Goal: Transaction & Acquisition: Purchase product/service

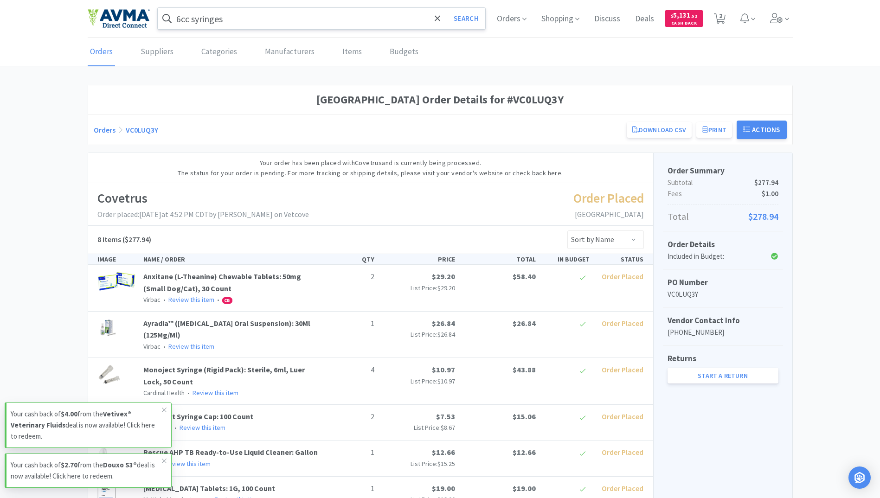
click at [269, 23] on input "6cc syringes" at bounding box center [322, 18] width 328 height 21
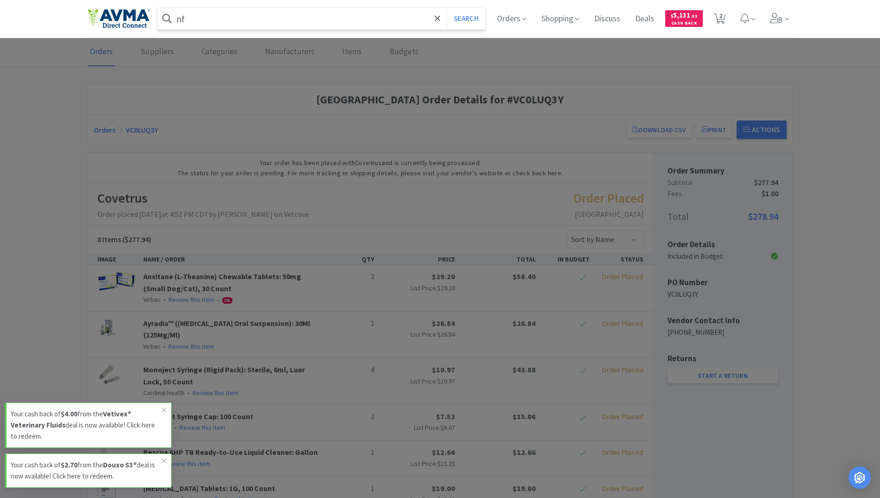
type input "nf"
click at [447, 8] on button "Search" at bounding box center [466, 18] width 38 height 21
select select "6"
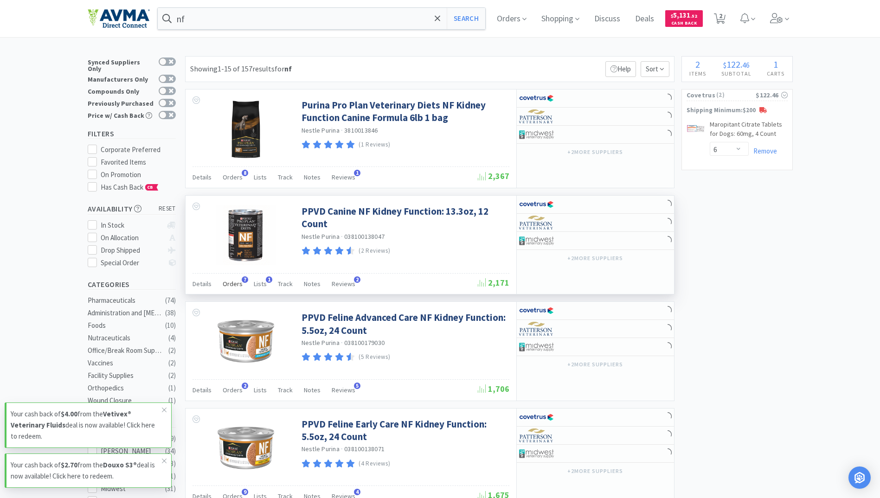
click at [230, 284] on span "Orders" at bounding box center [233, 284] width 20 height 8
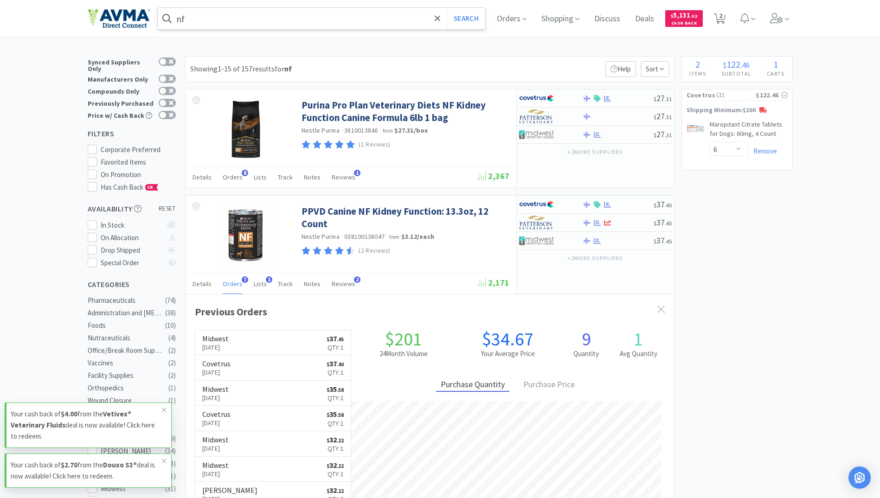
scroll to position [240, 488]
click at [242, 19] on input "nf" at bounding box center [322, 18] width 328 height 21
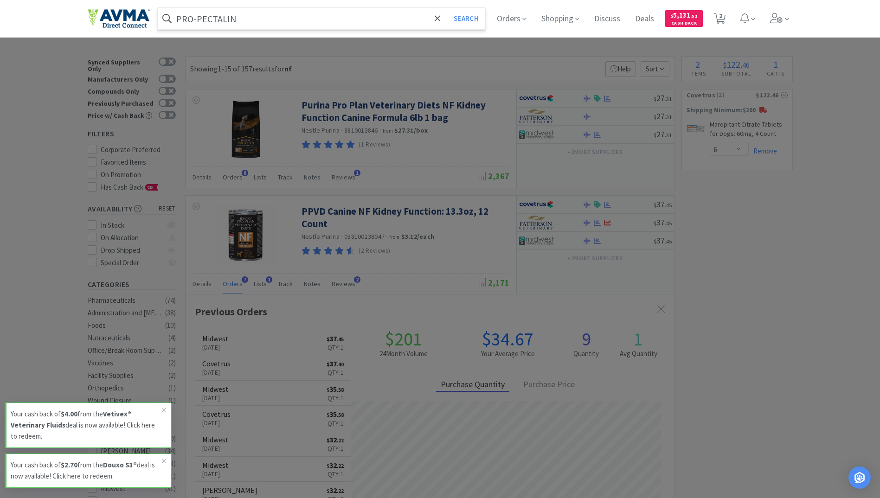
click at [447, 8] on button "Search" at bounding box center [466, 18] width 38 height 21
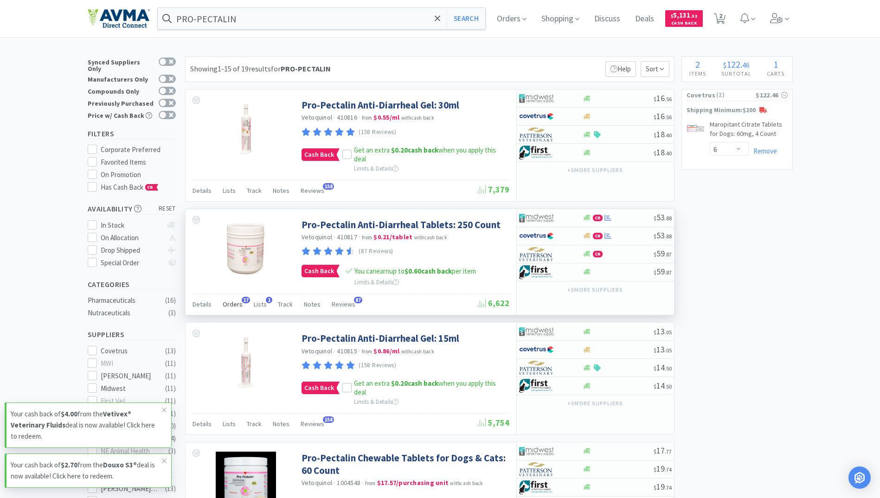
click at [231, 305] on span "Orders" at bounding box center [233, 304] width 20 height 8
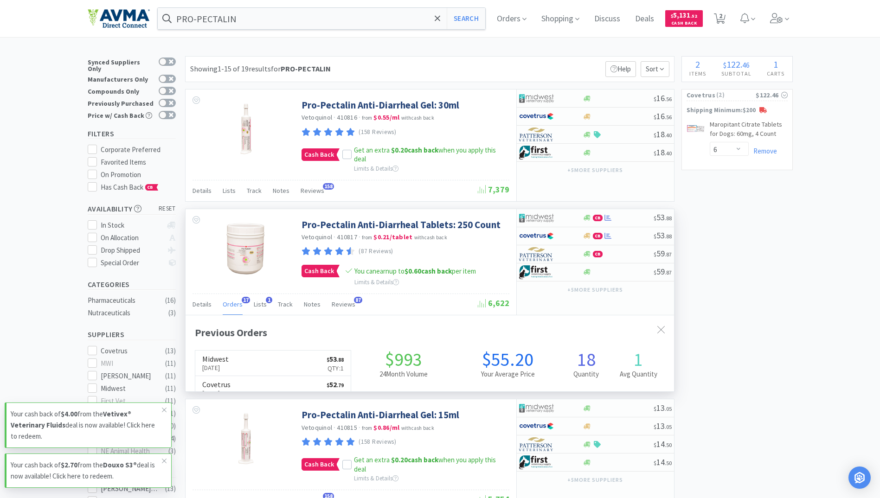
scroll to position [249, 488]
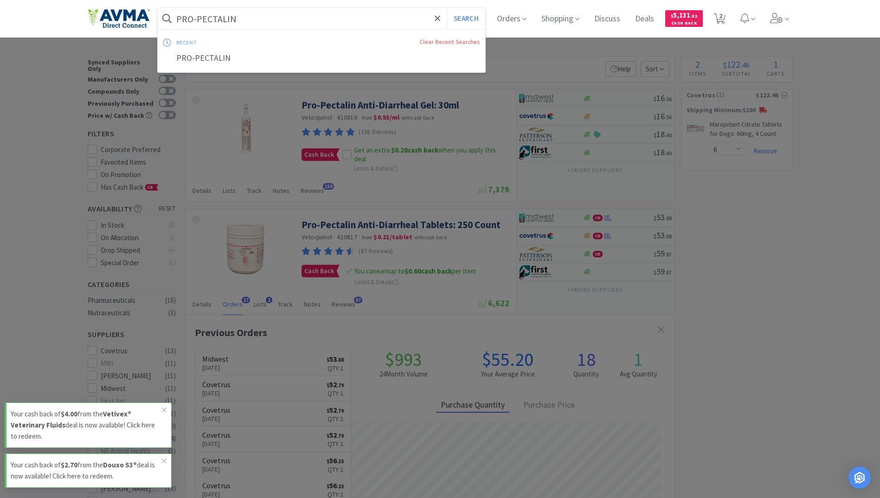
click at [287, 19] on input "PRO-PECTALIN" at bounding box center [322, 18] width 328 height 21
paste input "proparicaine"
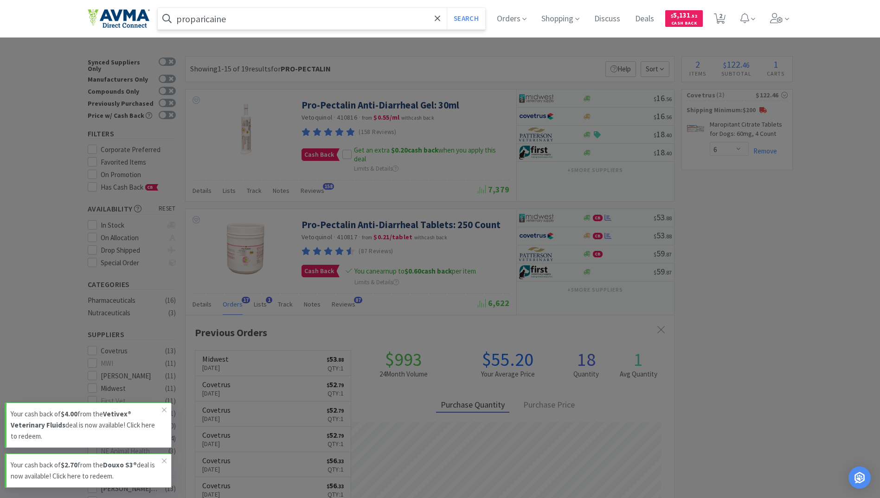
click at [447, 8] on button "Search" at bounding box center [466, 18] width 38 height 21
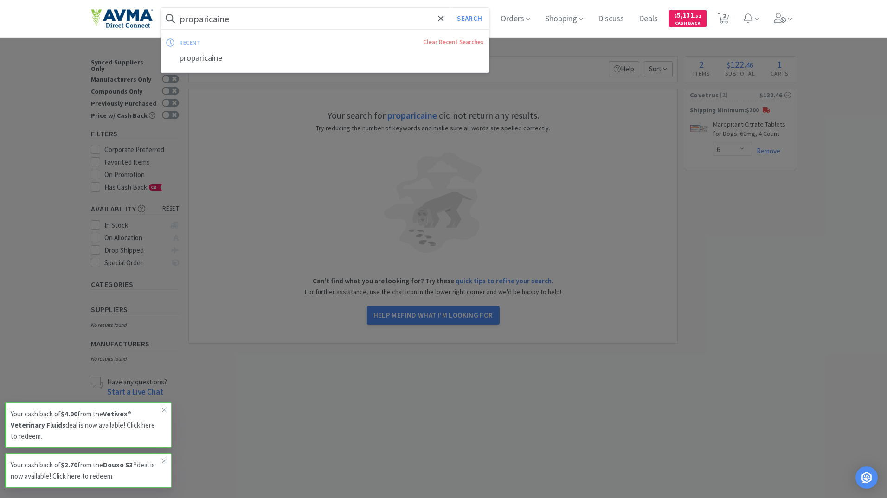
click at [237, 22] on input "proparicaine" at bounding box center [325, 18] width 328 height 21
paste input "Propara"
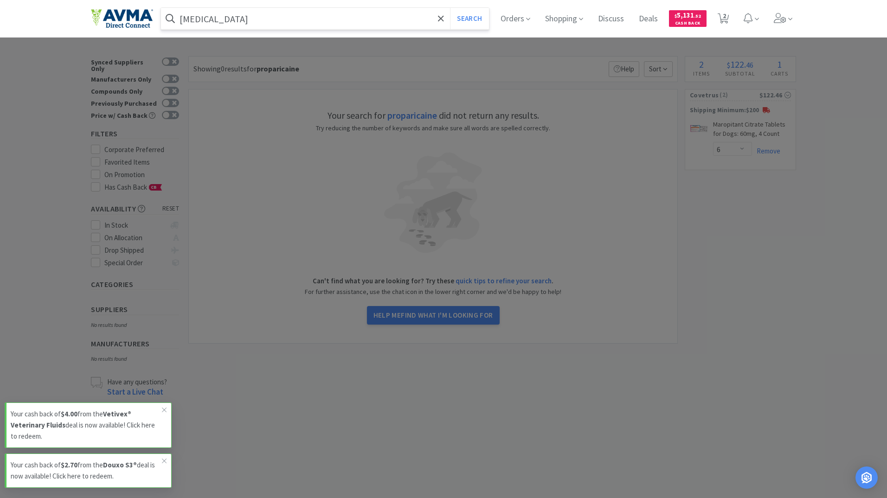
click at [450, 8] on button "Search" at bounding box center [469, 18] width 38 height 21
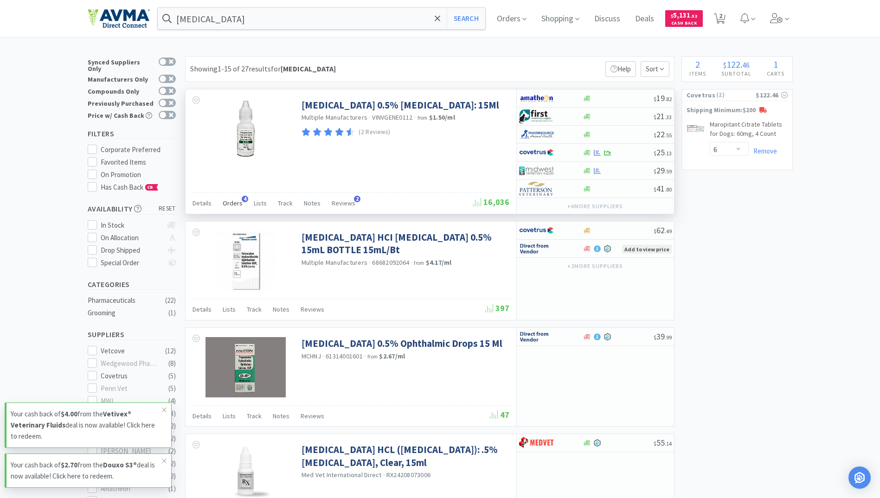
click at [233, 206] on span "Orders" at bounding box center [233, 203] width 20 height 8
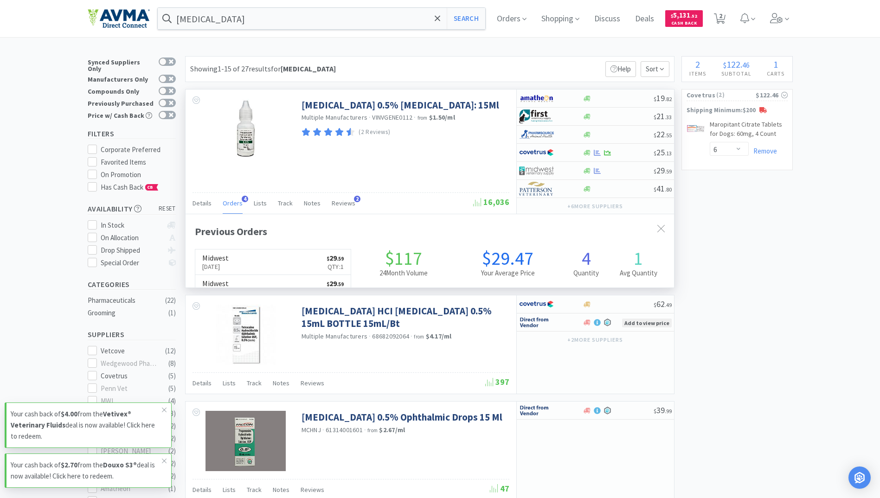
scroll to position [240, 488]
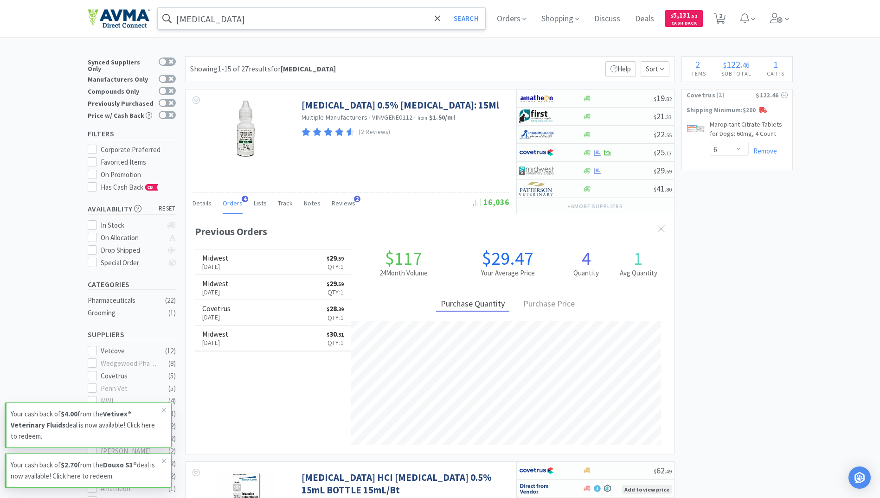
click at [259, 11] on input "[MEDICAL_DATA]" at bounding box center [322, 18] width 328 height 21
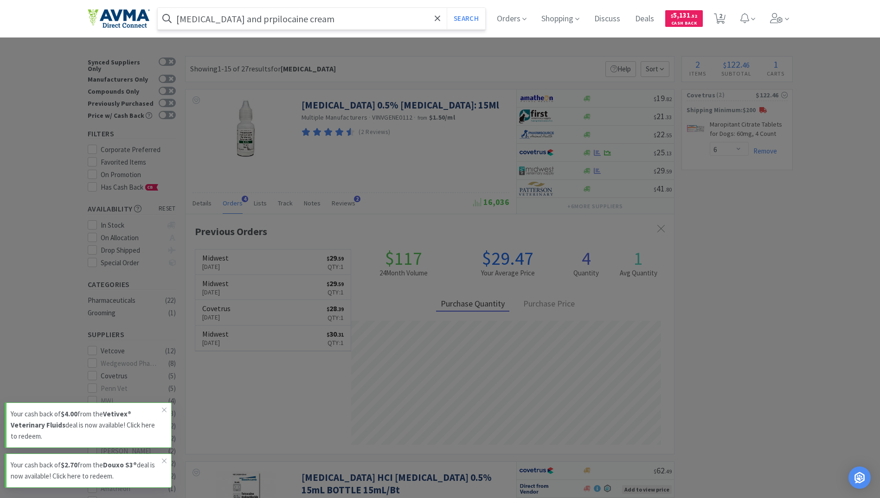
type input "[MEDICAL_DATA] and prpilocaine cream"
click at [447, 8] on button "Search" at bounding box center [466, 18] width 38 height 21
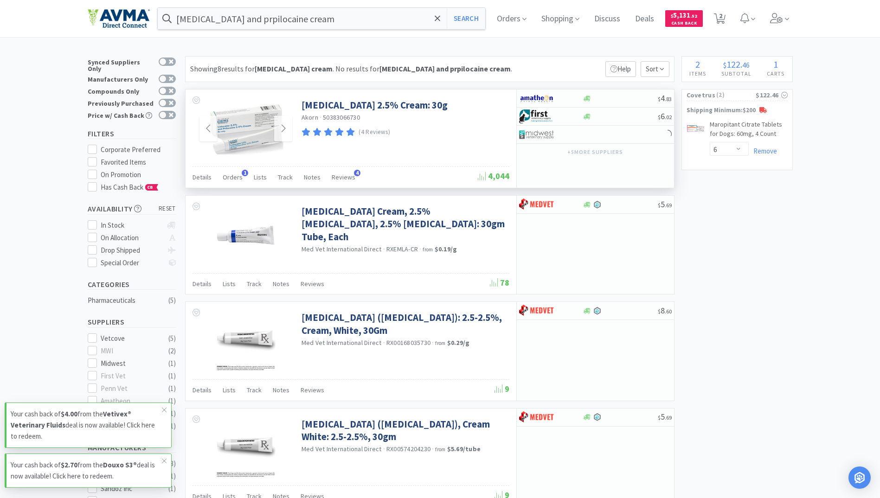
click at [259, 121] on img at bounding box center [246, 129] width 76 height 60
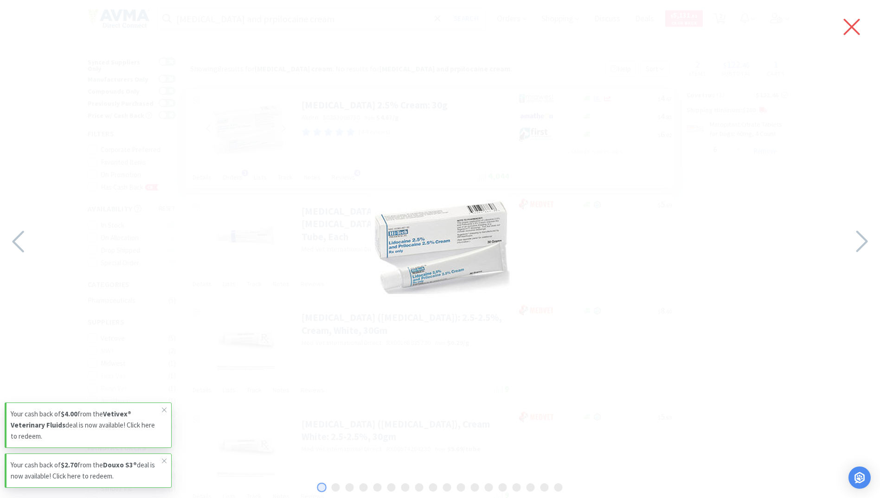
click at [855, 26] on icon at bounding box center [851, 27] width 19 height 26
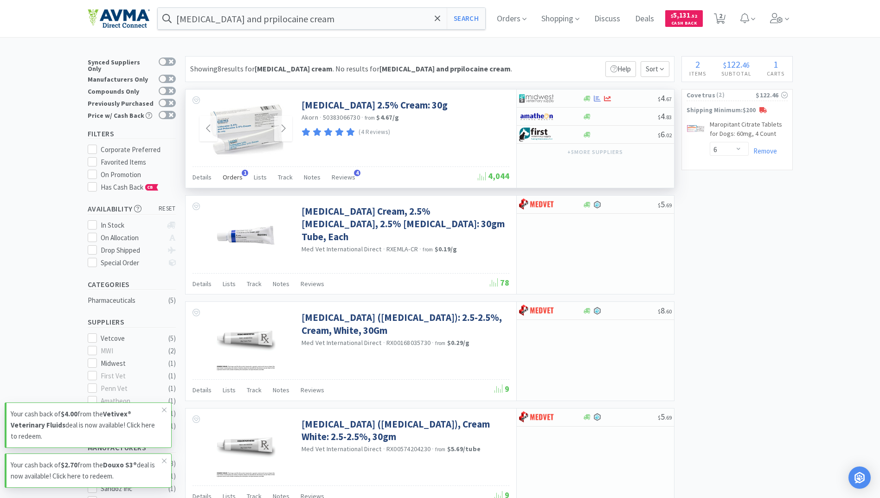
click at [234, 177] on span "Orders" at bounding box center [233, 177] width 20 height 8
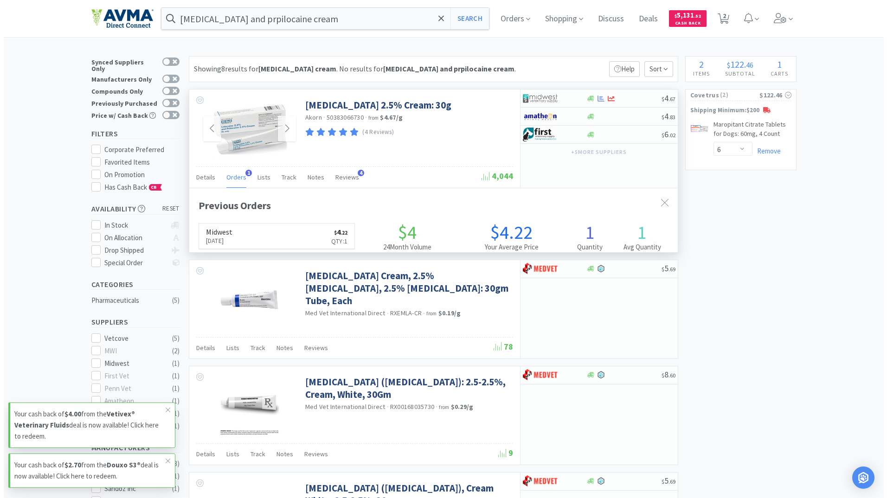
scroll to position [240, 488]
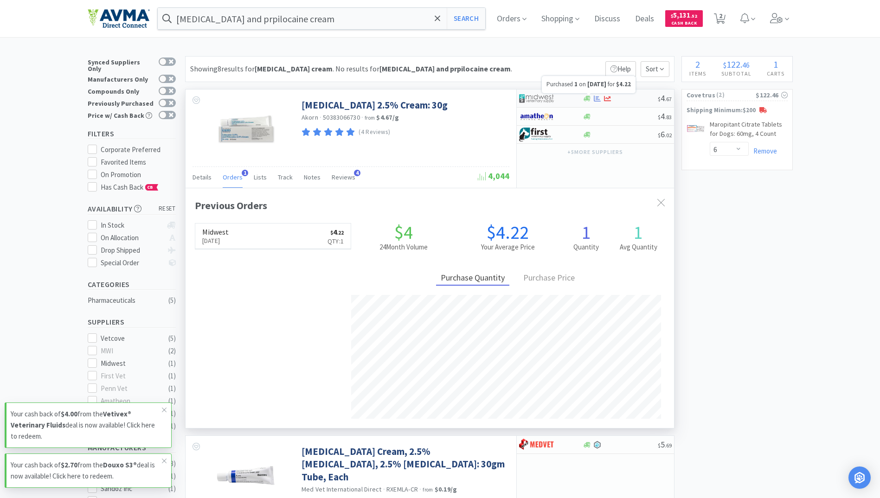
click at [596, 96] on icon at bounding box center [597, 98] width 7 height 6
select select "1"
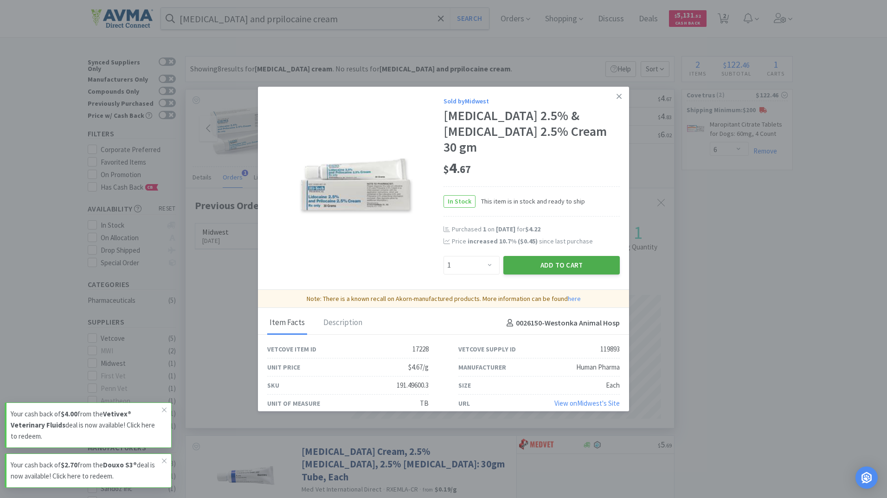
click at [567, 256] on button "Add to Cart" at bounding box center [561, 265] width 116 height 19
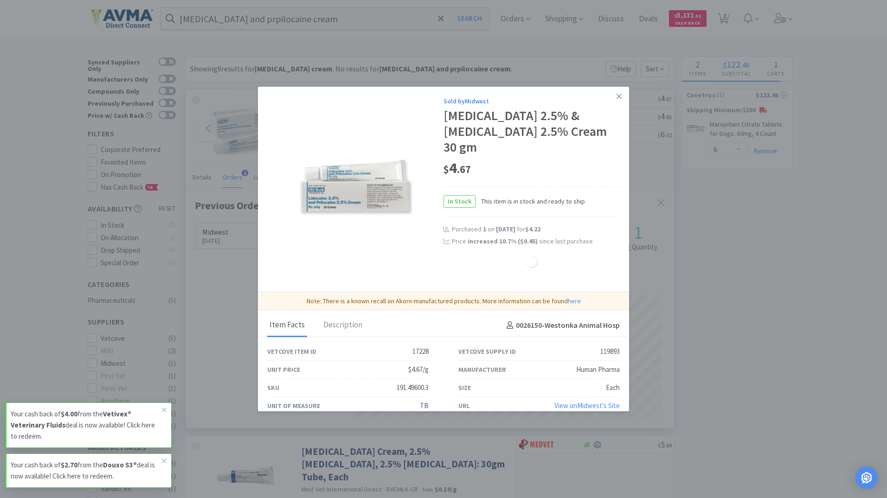
select select "1"
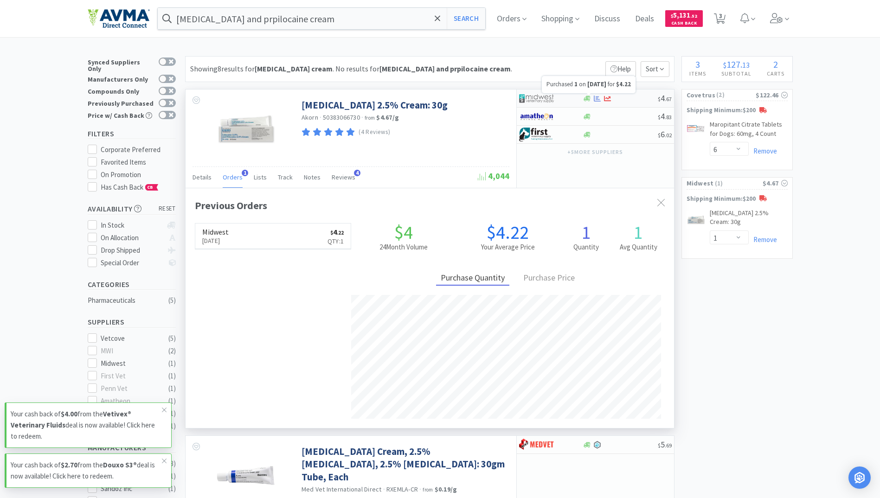
click at [598, 96] on icon at bounding box center [597, 98] width 7 height 7
select select "1"
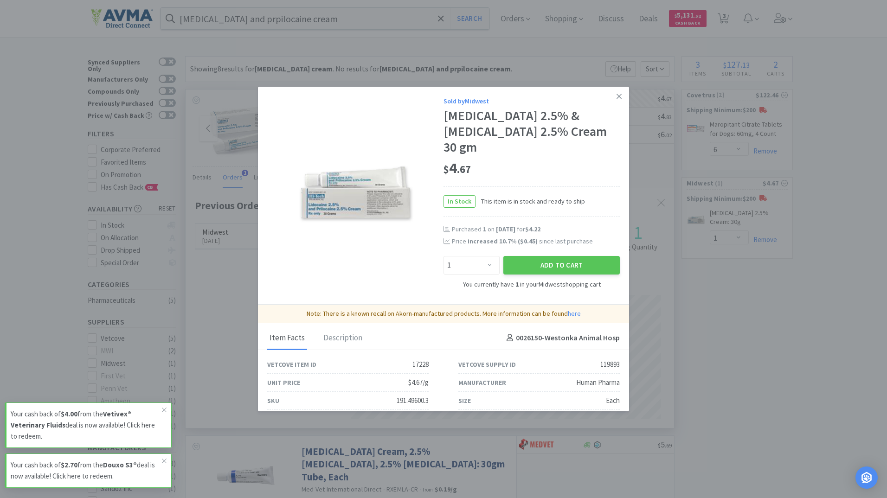
click at [571, 309] on link "here" at bounding box center [574, 313] width 13 height 8
